Goal: Navigation & Orientation: Find specific page/section

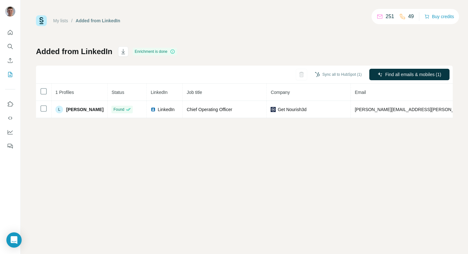
click at [272, 39] on div "My lists / Added from LinkedIn 251 49 Buy credits Added from LinkedIn Enrichmen…" at bounding box center [244, 66] width 417 height 103
click at [269, 43] on div "My lists / Added from LinkedIn 251 49 Buy credits Added from LinkedIn Enrichmen…" at bounding box center [244, 66] width 417 height 103
click at [408, 18] on p "49" at bounding box center [411, 17] width 6 height 8
click at [386, 17] on p "251" at bounding box center [390, 17] width 9 height 8
click at [330, 46] on div "Added from LinkedIn Enrichment is done Sync all to HubSpot (1) Find all emails …" at bounding box center [244, 82] width 417 height 72
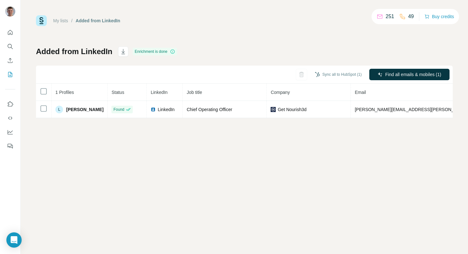
click at [153, 49] on div "Enrichment is done" at bounding box center [155, 52] width 44 height 8
click at [225, 35] on div "My lists / Added from LinkedIn 251 49 Buy credits Added from LinkedIn Enrichmen…" at bounding box center [244, 66] width 417 height 103
click at [238, 30] on div "My lists / Added from LinkedIn 251 49 Buy credits Added from LinkedIn Enrichmen…" at bounding box center [244, 66] width 417 height 103
click at [230, 29] on div "My lists / Added from LinkedIn 251 49 Buy credits Added from LinkedIn Enrichmen…" at bounding box center [244, 66] width 417 height 103
click at [231, 28] on div "My lists / Added from LinkedIn 251 49 Buy credits Added from LinkedIn Enrichmen…" at bounding box center [244, 66] width 417 height 103
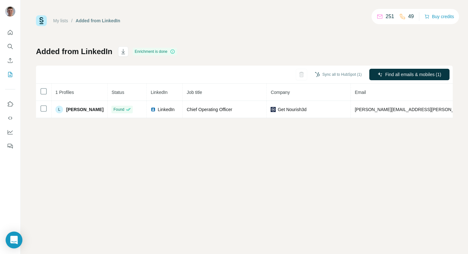
click at [15, 238] on icon "Open Intercom Messenger" at bounding box center [13, 240] width 7 height 8
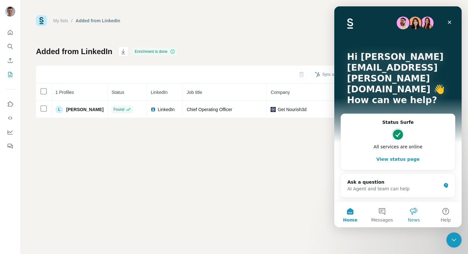
click at [412, 212] on button "News" at bounding box center [414, 214] width 32 height 25
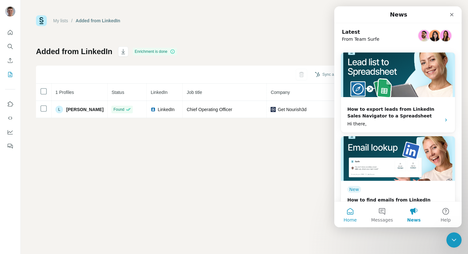
click at [346, 210] on button "Home" at bounding box center [350, 214] width 32 height 25
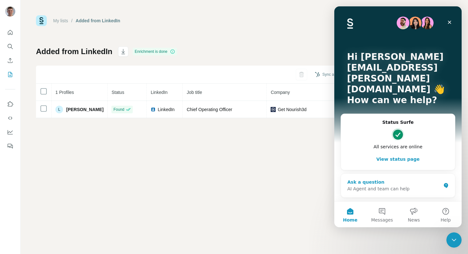
click at [386, 179] on div "Ask a question" at bounding box center [394, 182] width 94 height 7
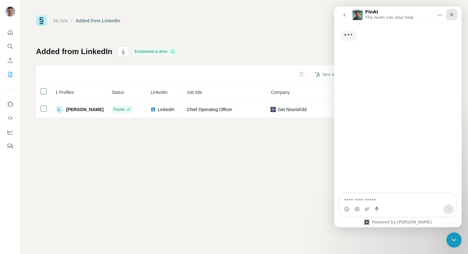
click at [454, 13] on div "Close" at bounding box center [451, 14] width 11 height 11
